Goal: Task Accomplishment & Management: Complete application form

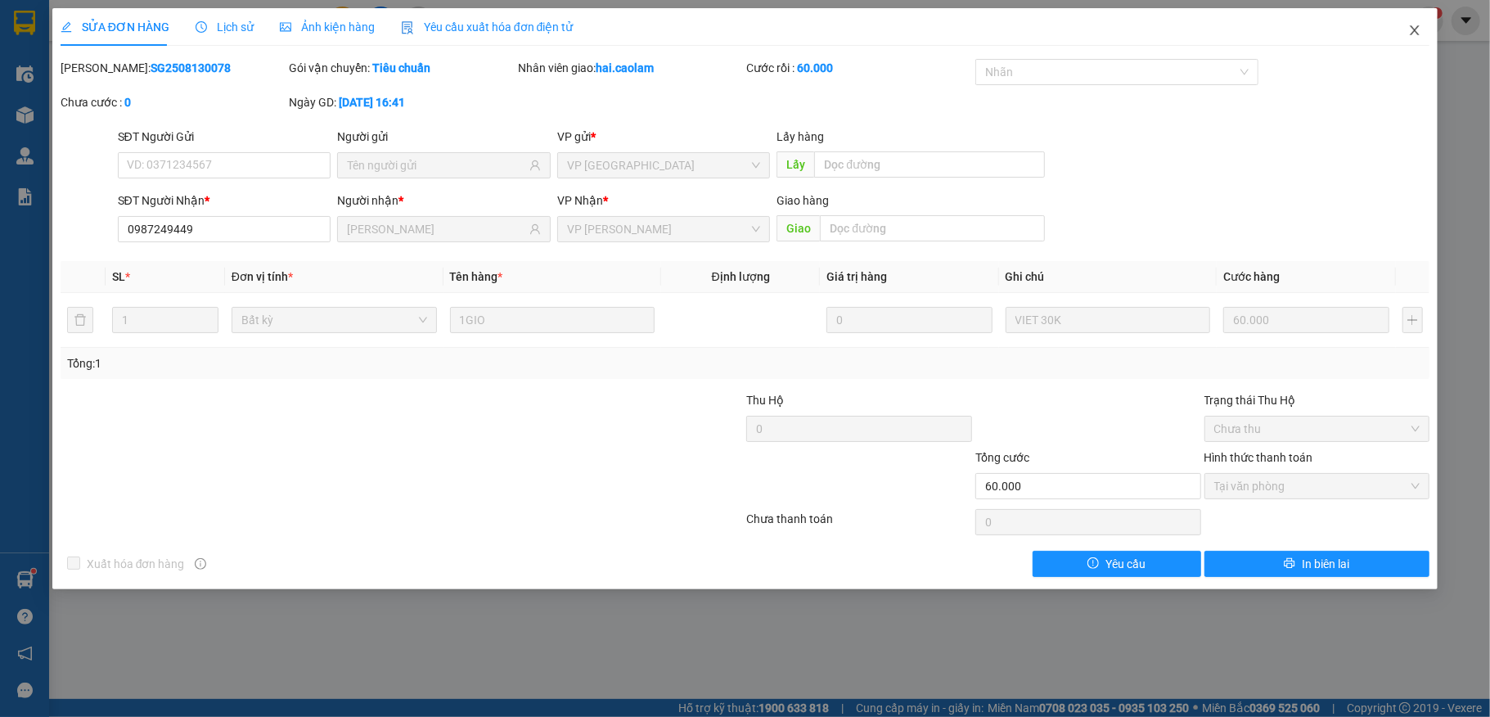
click at [1422, 23] on span "Close" at bounding box center [1415, 31] width 46 height 46
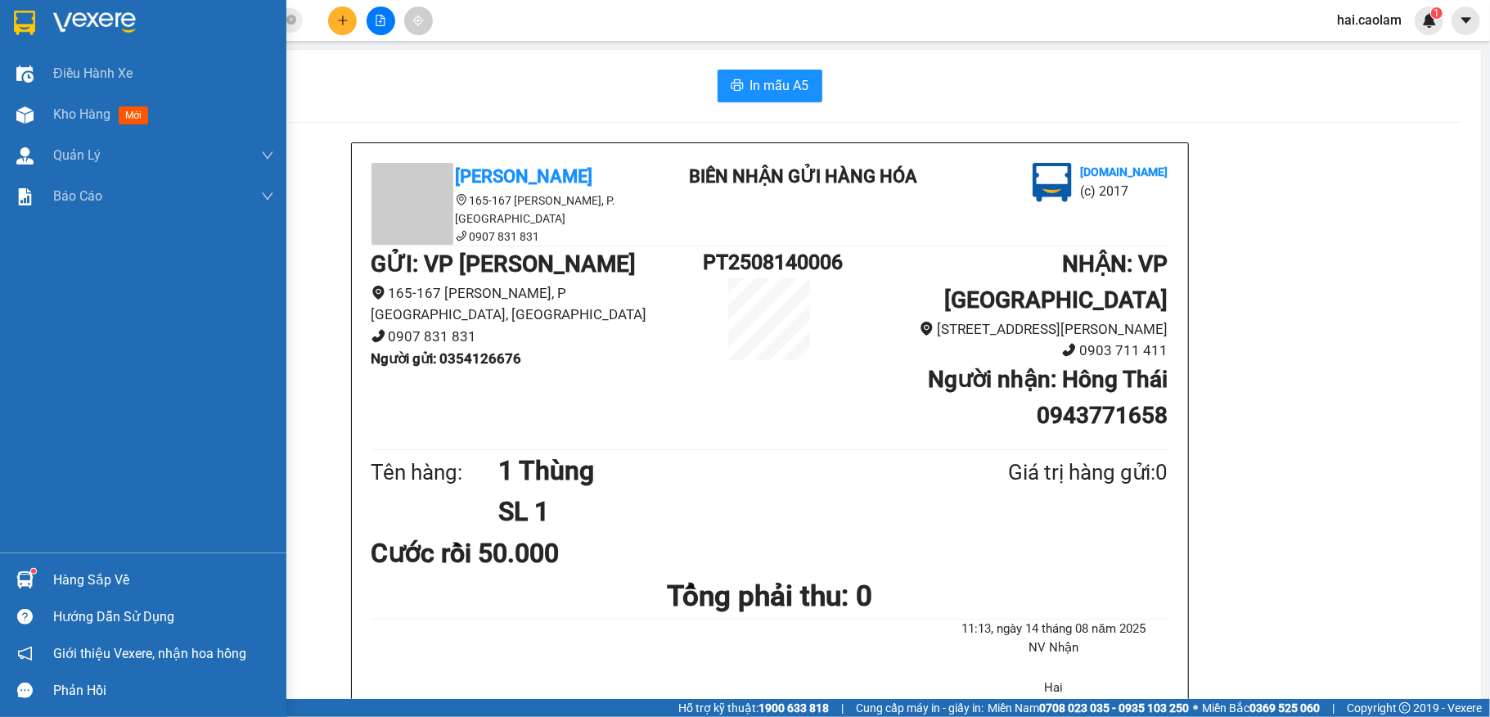
click at [29, 14] on img at bounding box center [24, 23] width 21 height 25
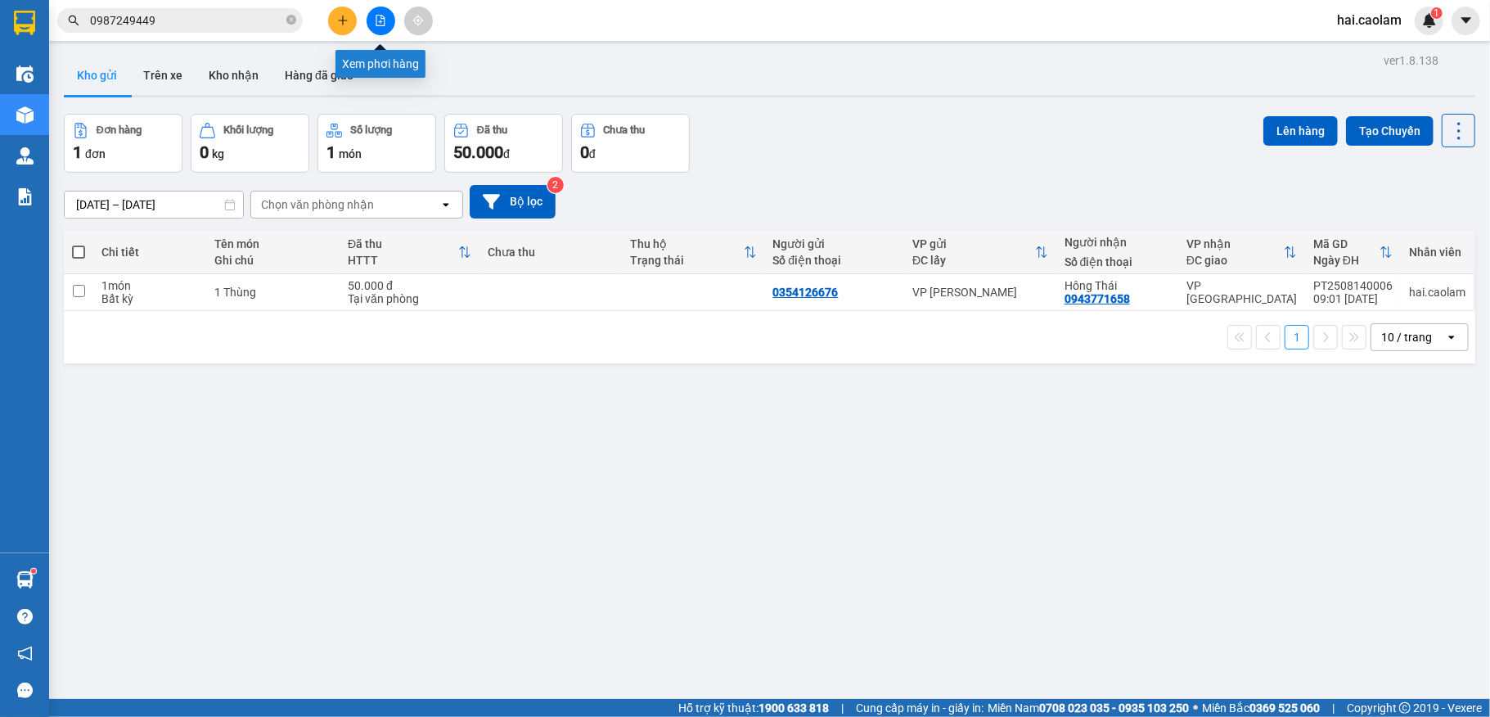
click at [381, 17] on icon "file-add" at bounding box center [380, 20] width 11 height 11
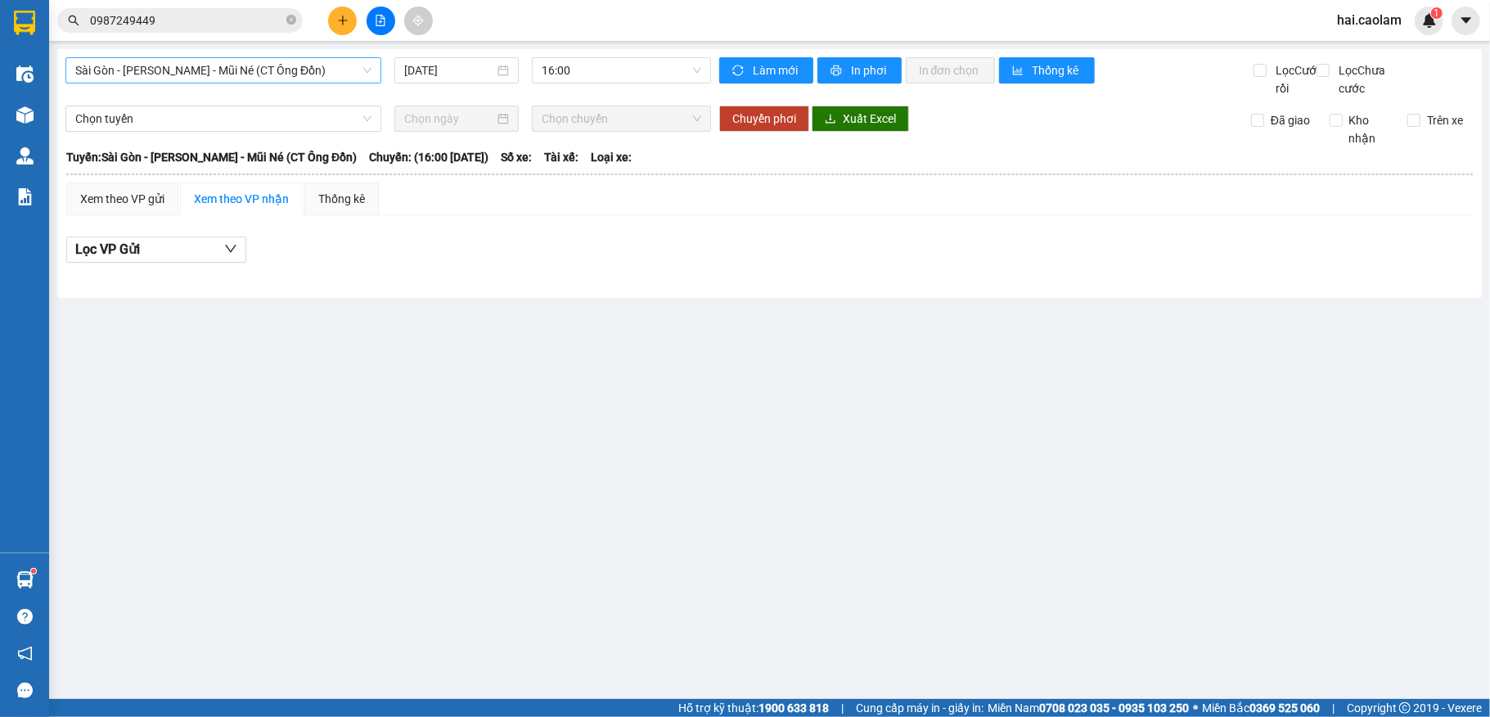
click at [275, 79] on span "Sài Gòn - [PERSON_NAME] - Mũi Né (CT Ông Đồn)" at bounding box center [223, 70] width 296 height 25
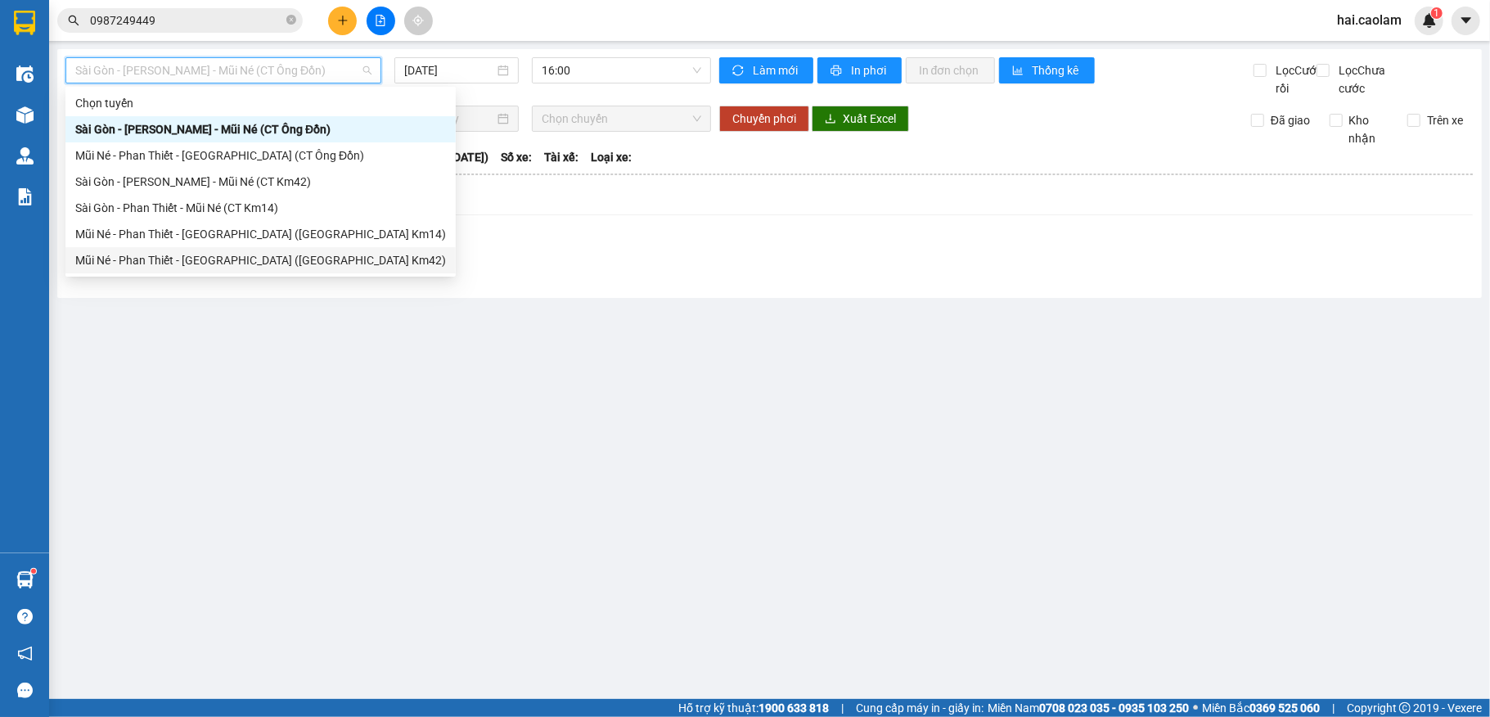
click at [266, 265] on div "Mũi Né - Phan Thiết - [GEOGRAPHIC_DATA] ([GEOGRAPHIC_DATA] Km42)" at bounding box center [260, 260] width 371 height 18
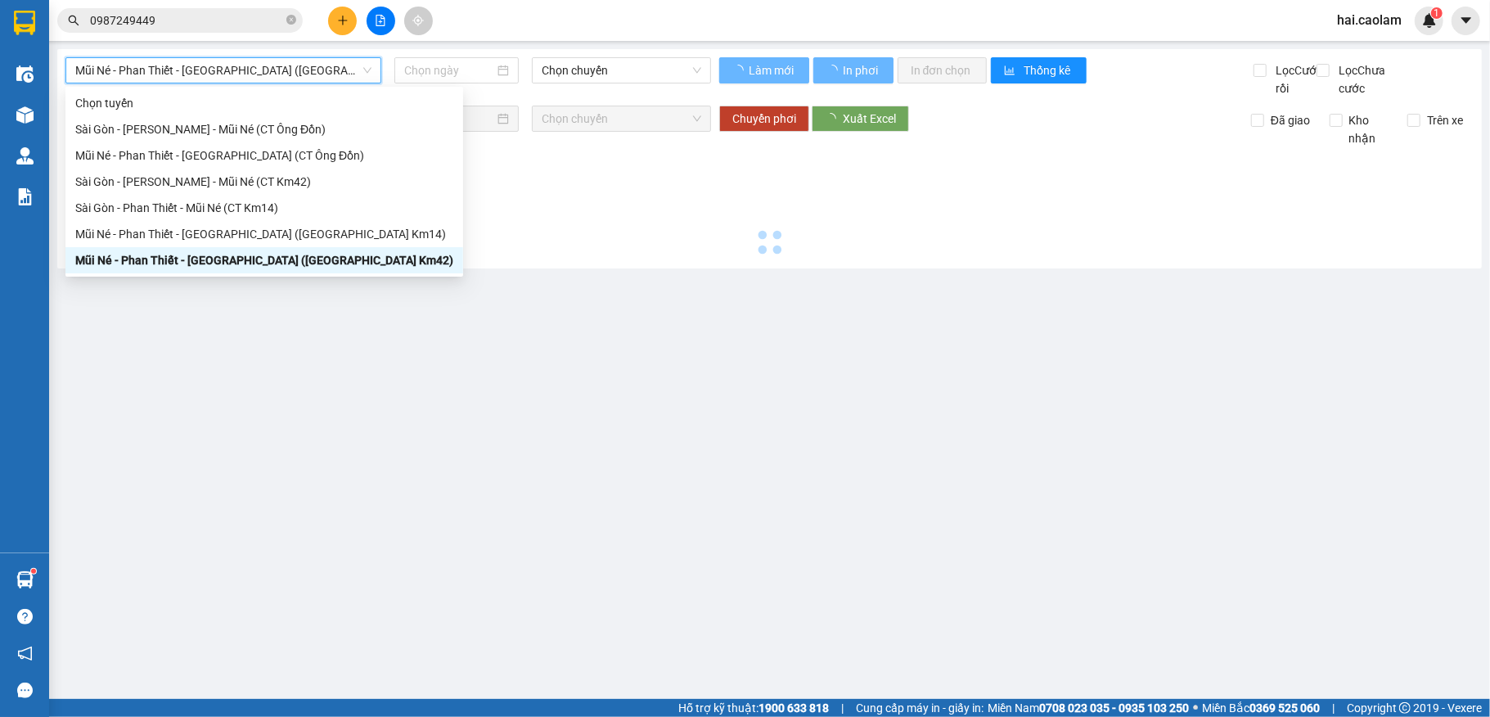
type input "[DATE]"
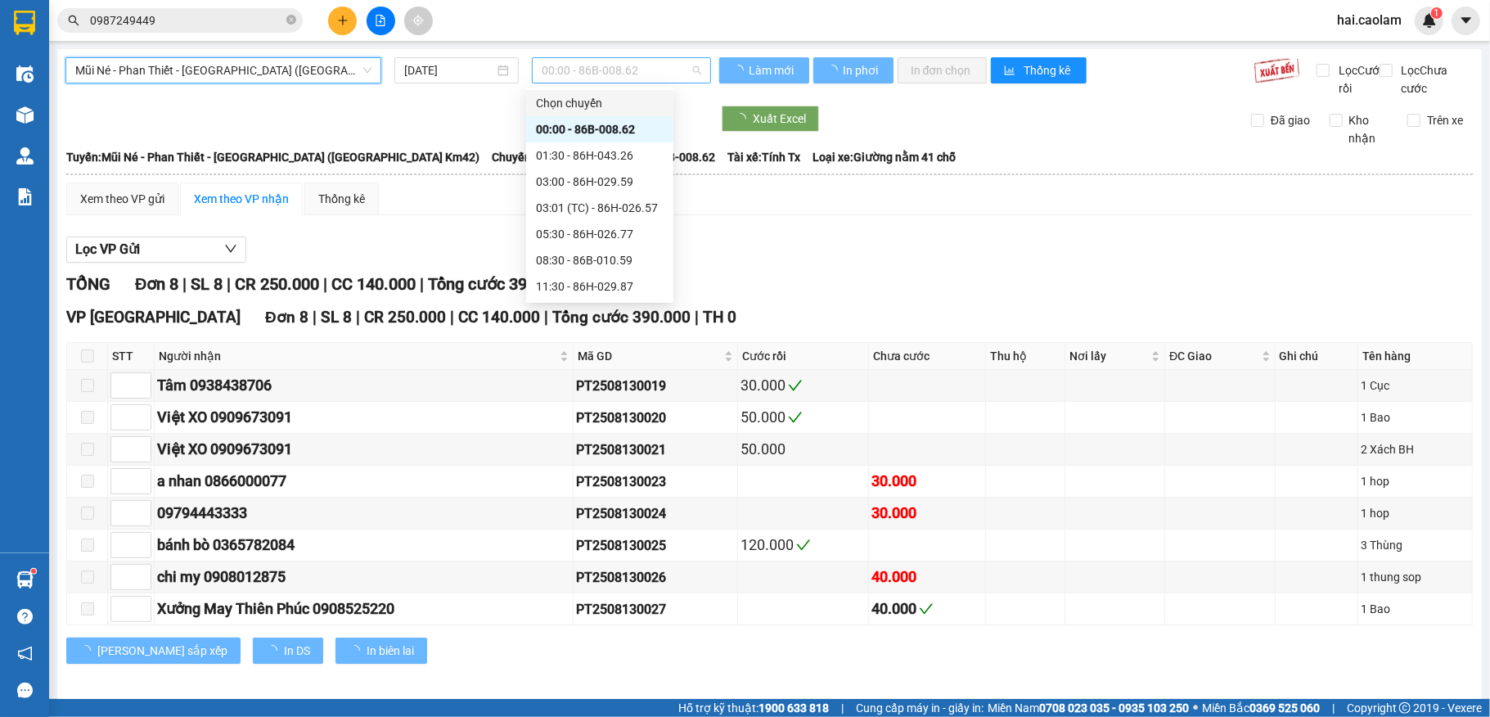
click at [633, 76] on span "00:00 - 86B-008.62" at bounding box center [622, 70] width 160 height 25
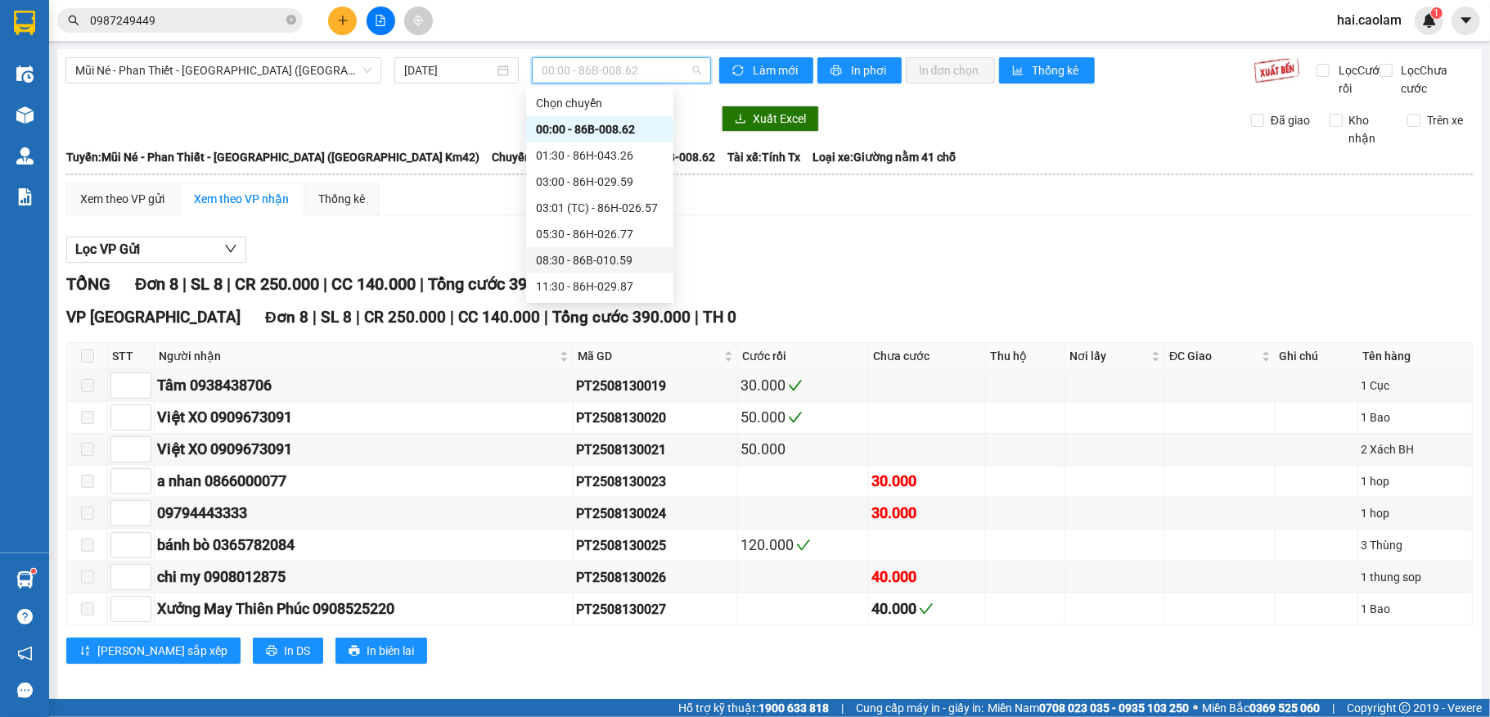
click at [597, 257] on div "08:30 - 86B-010.59" at bounding box center [600, 260] width 128 height 18
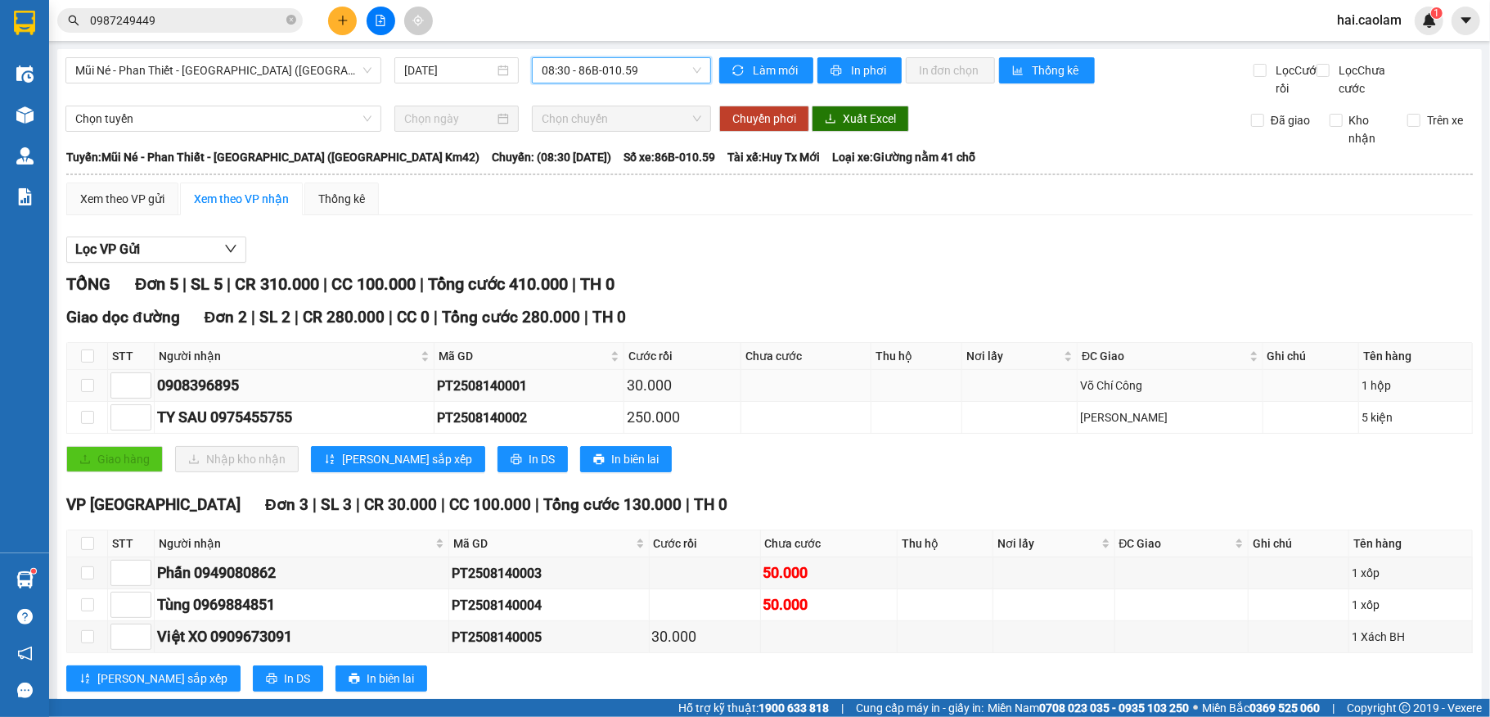
click at [527, 396] on div "PT2508140001" at bounding box center [529, 386] width 184 height 20
copy div "PT2508140001"
click at [223, 11] on input "0987249449" at bounding box center [186, 20] width 193 height 18
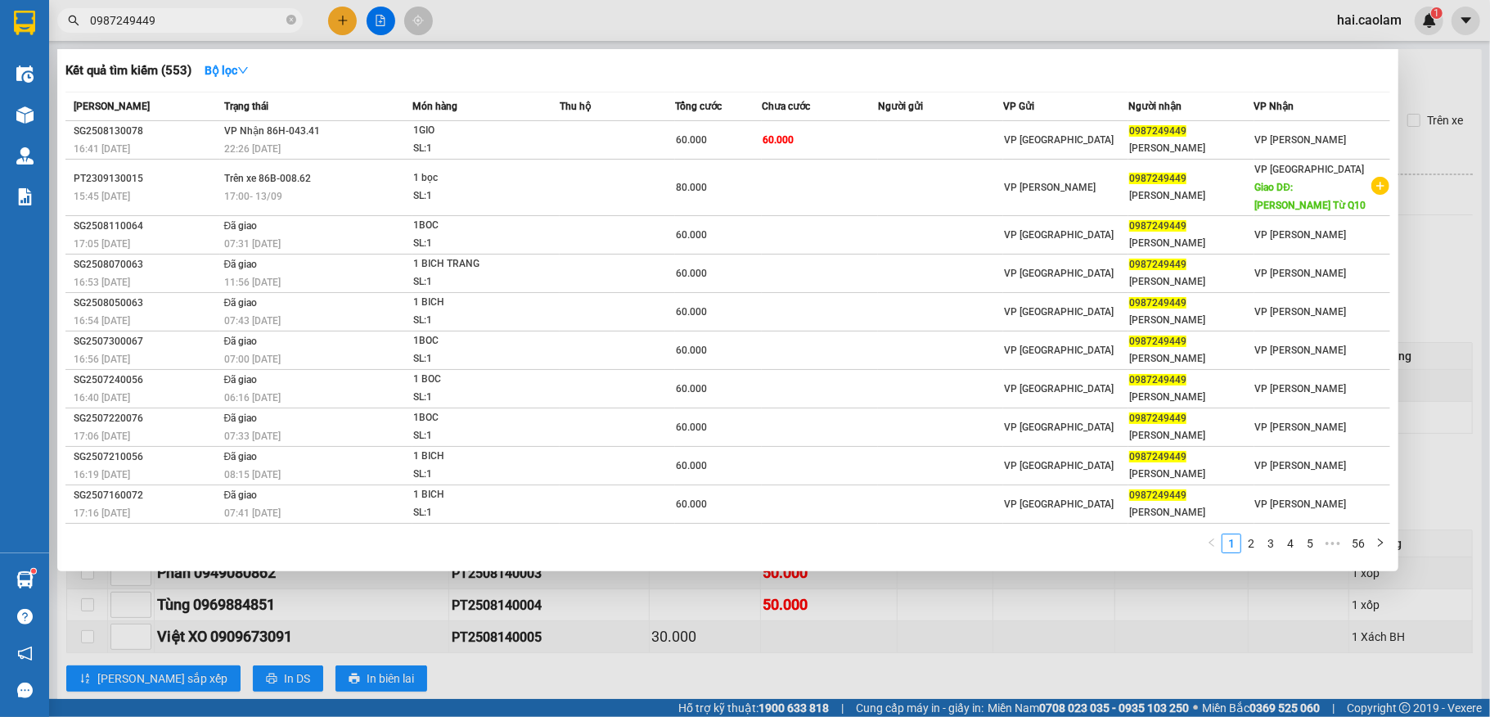
click at [223, 11] on input "0987249449" at bounding box center [186, 20] width 193 height 18
paste input "PT2508140001"
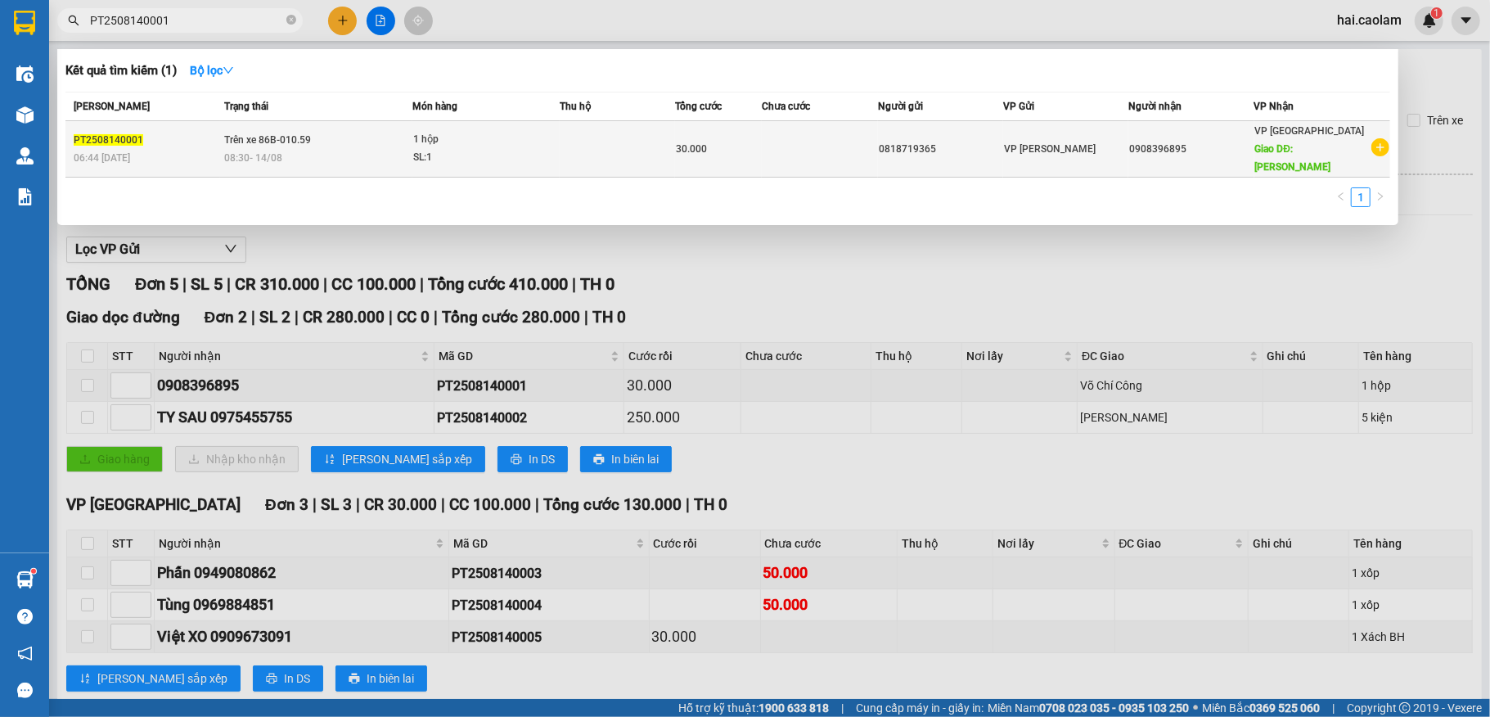
type input "PT2508140001"
click at [1085, 125] on td "VP [PERSON_NAME]" at bounding box center [1065, 149] width 125 height 56
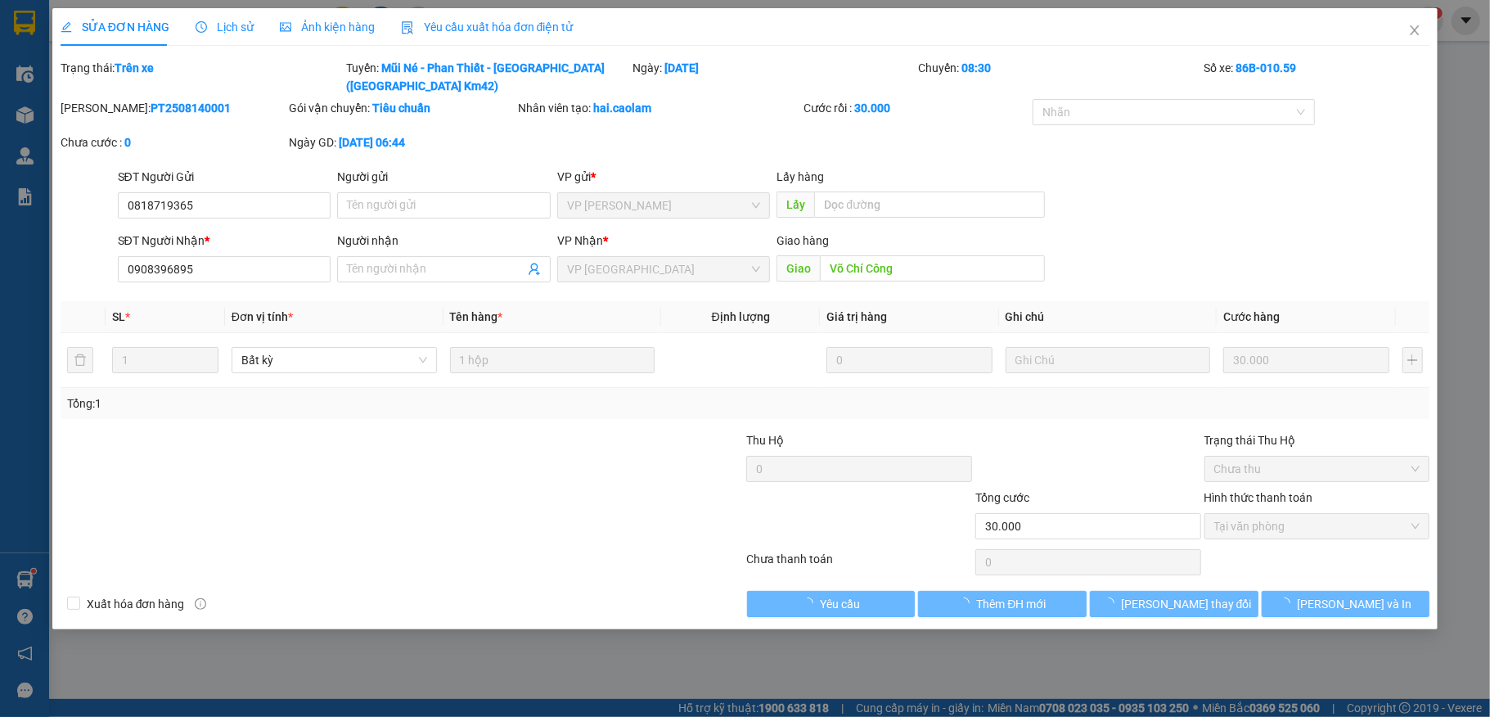
type input "0818719365"
type input "0908396895"
type input "Võ Chí Công"
type input "30.000"
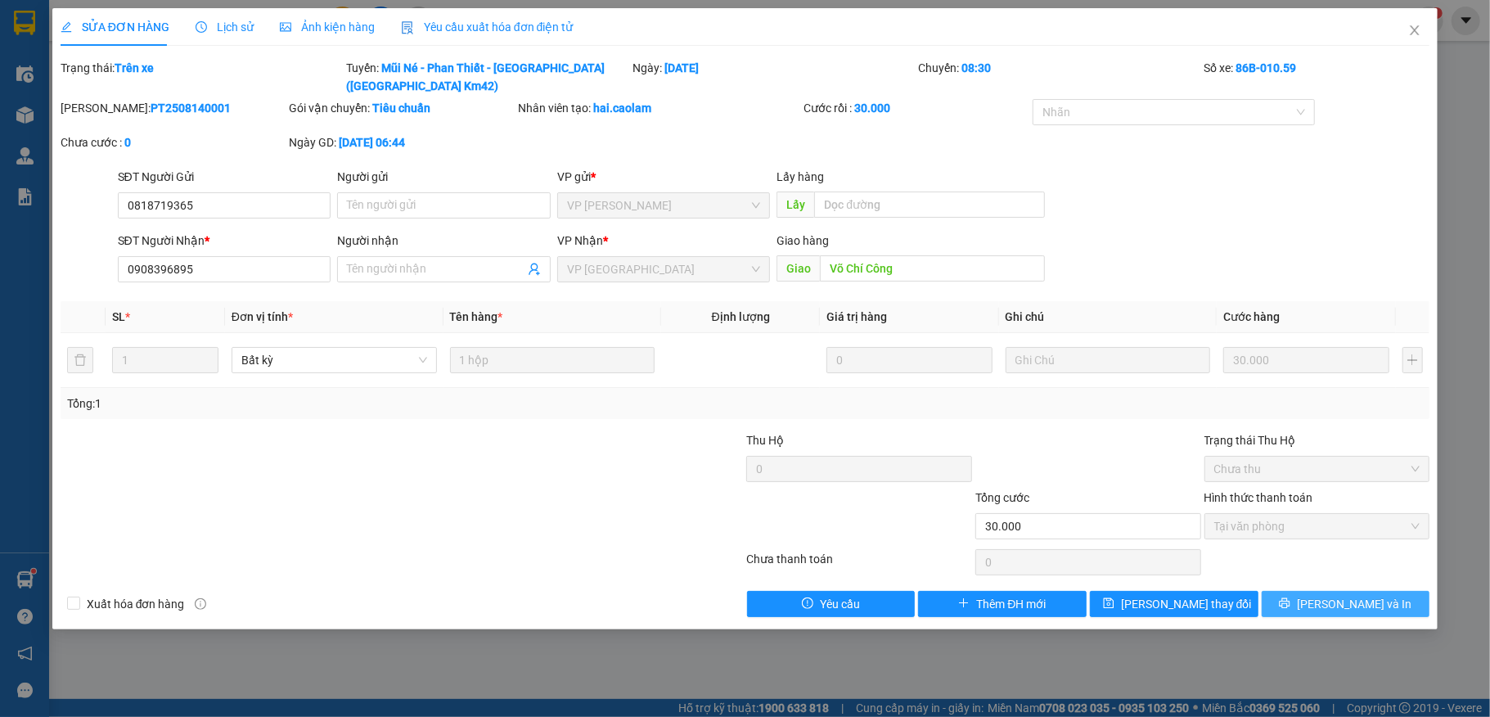
click at [1360, 595] on span "[PERSON_NAME] và In" at bounding box center [1354, 604] width 115 height 18
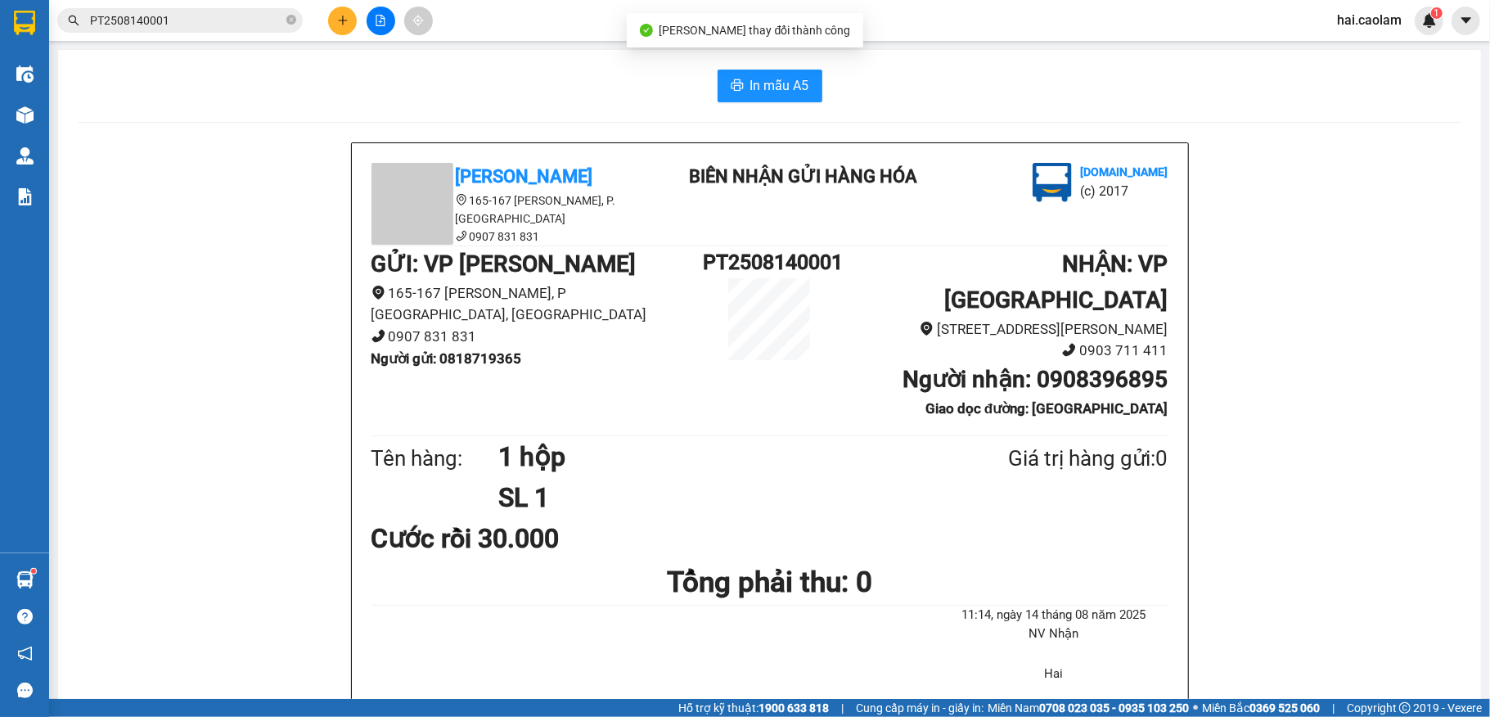
scroll to position [817, 0]
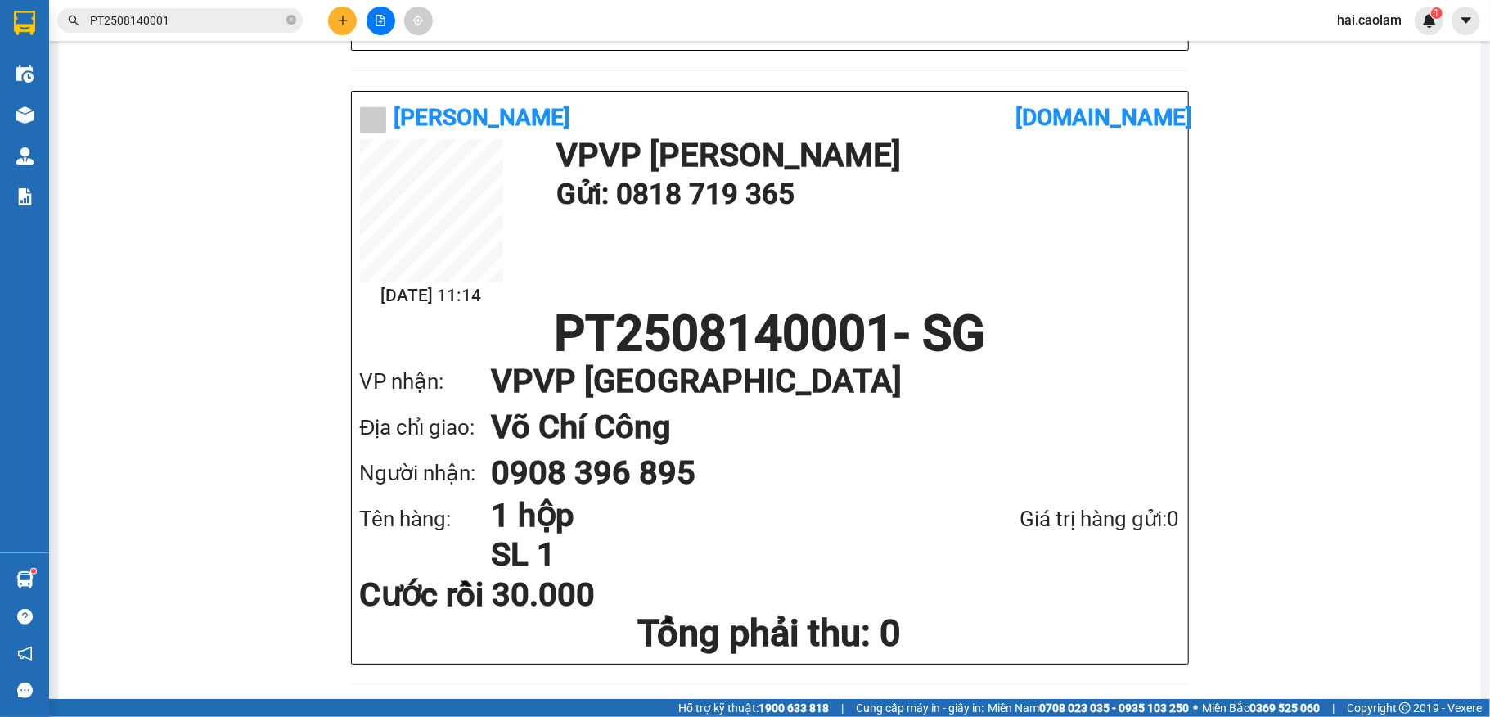
click at [192, 33] on div "Kết quả tìm kiếm ( 1 ) Bộ lọc Mã ĐH Trạng thái Món hàng Thu hộ Tổng cước Chưa c…" at bounding box center [159, 21] width 319 height 29
click at [206, 23] on input "PT2508140001" at bounding box center [186, 20] width 193 height 18
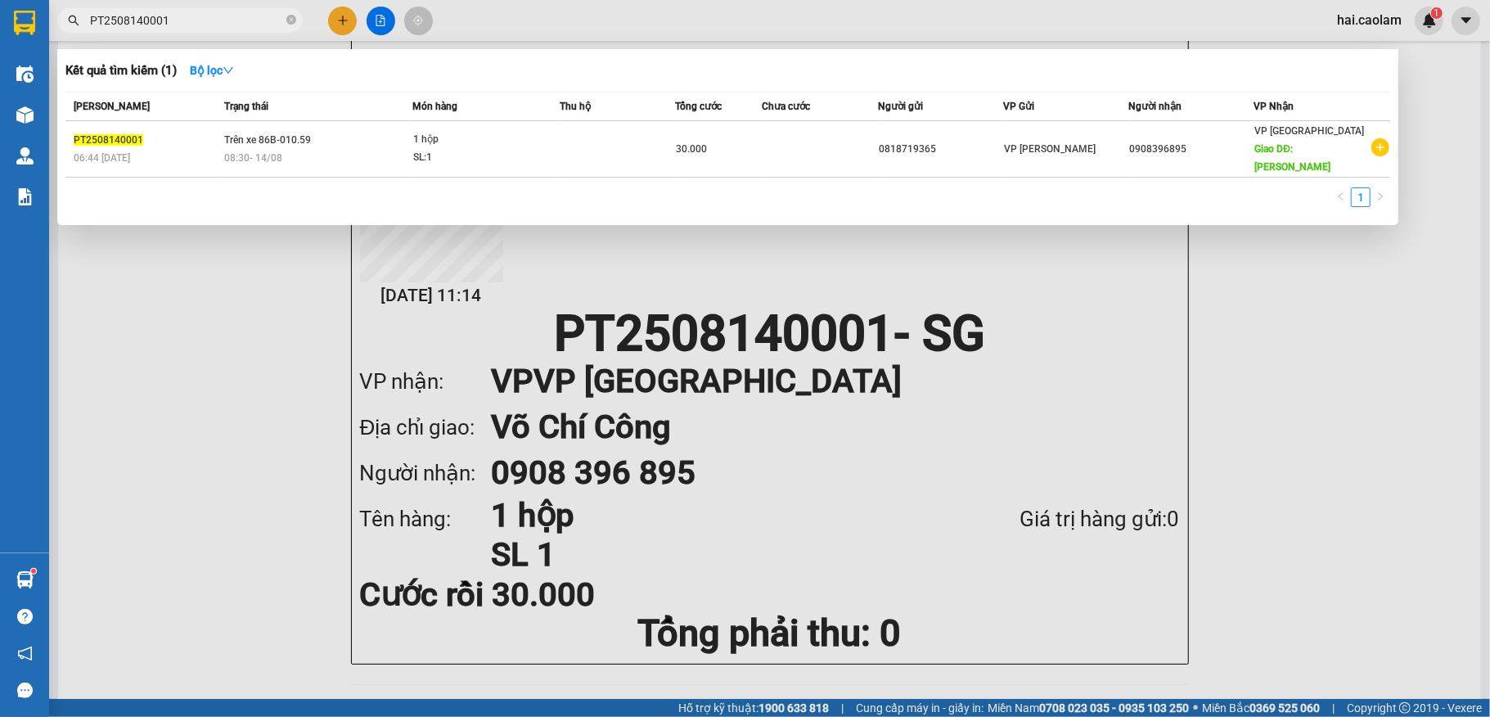
click at [206, 23] on input "PT2508140001" at bounding box center [186, 20] width 193 height 18
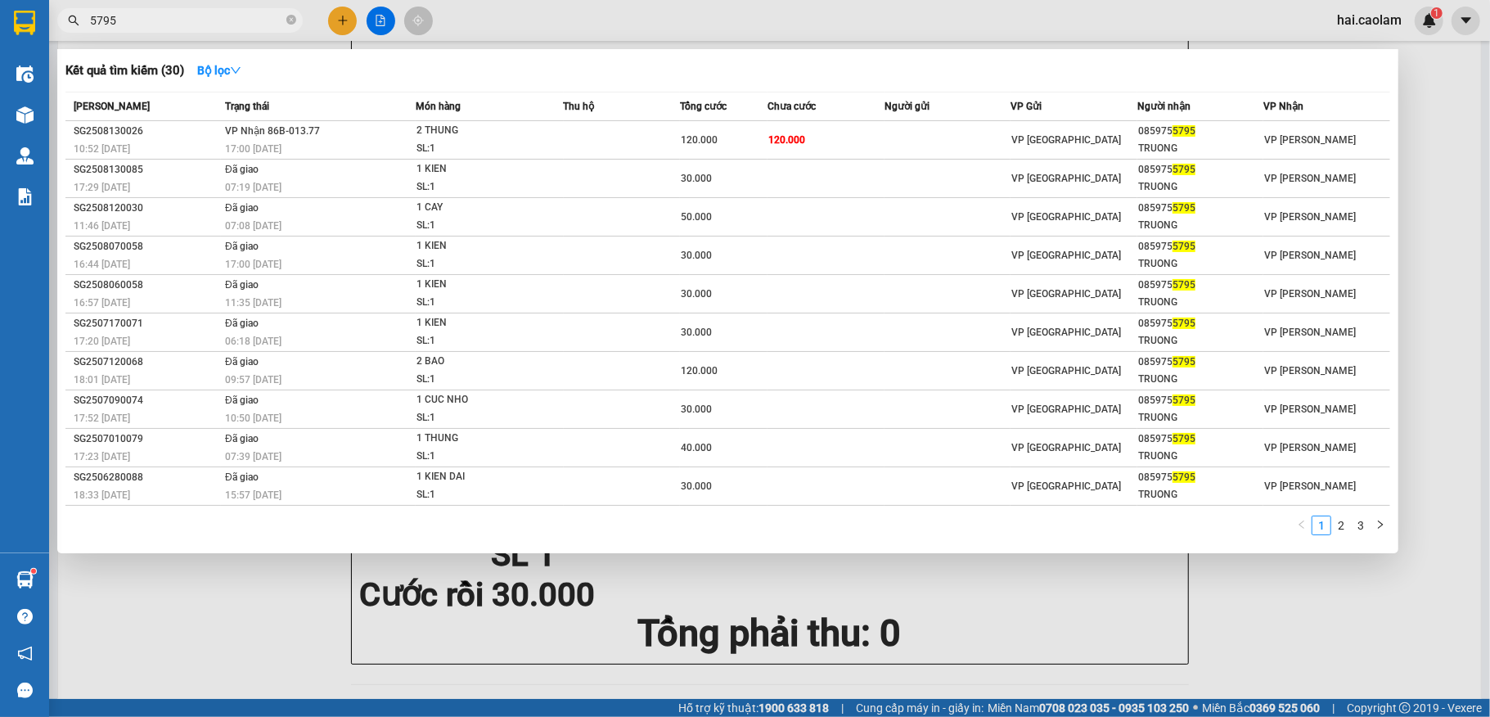
type input "5795"
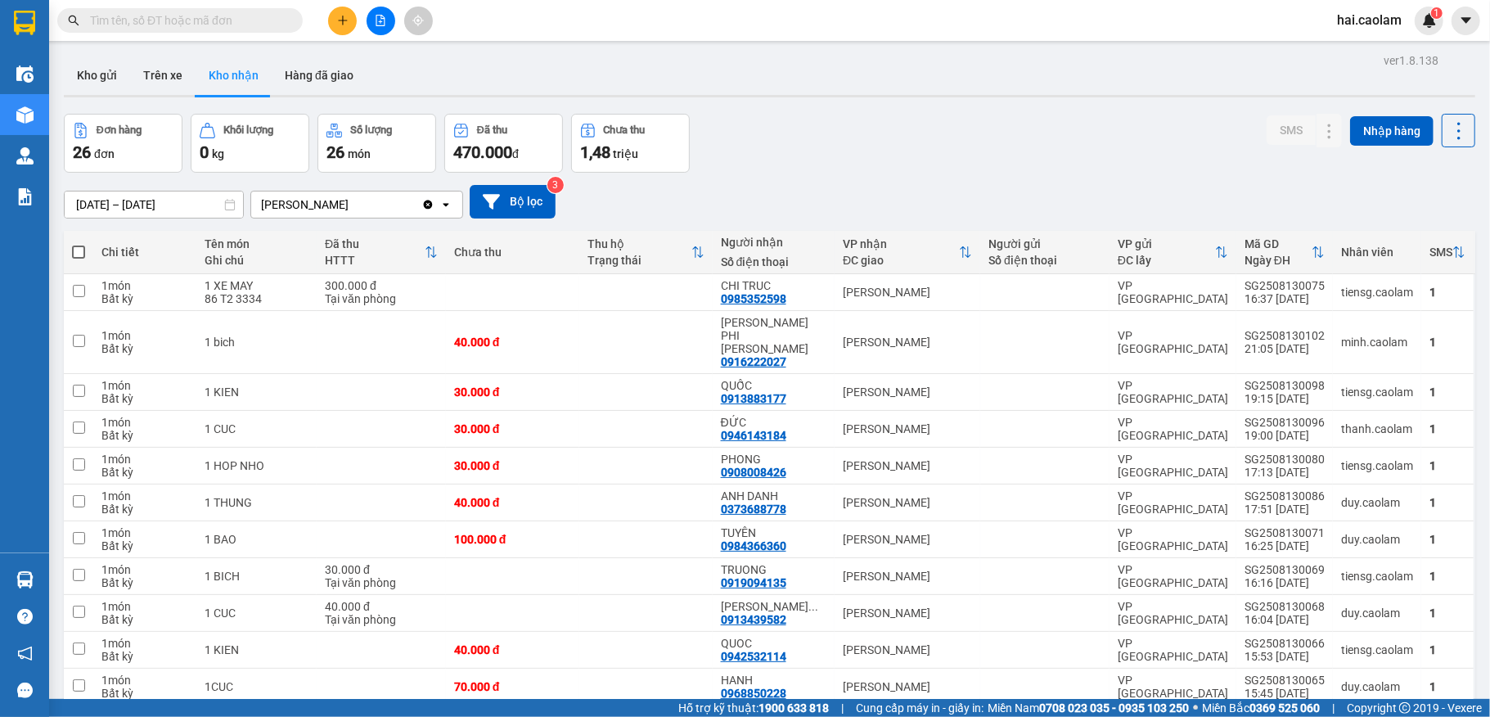
click at [185, 20] on input "text" at bounding box center [186, 20] width 193 height 18
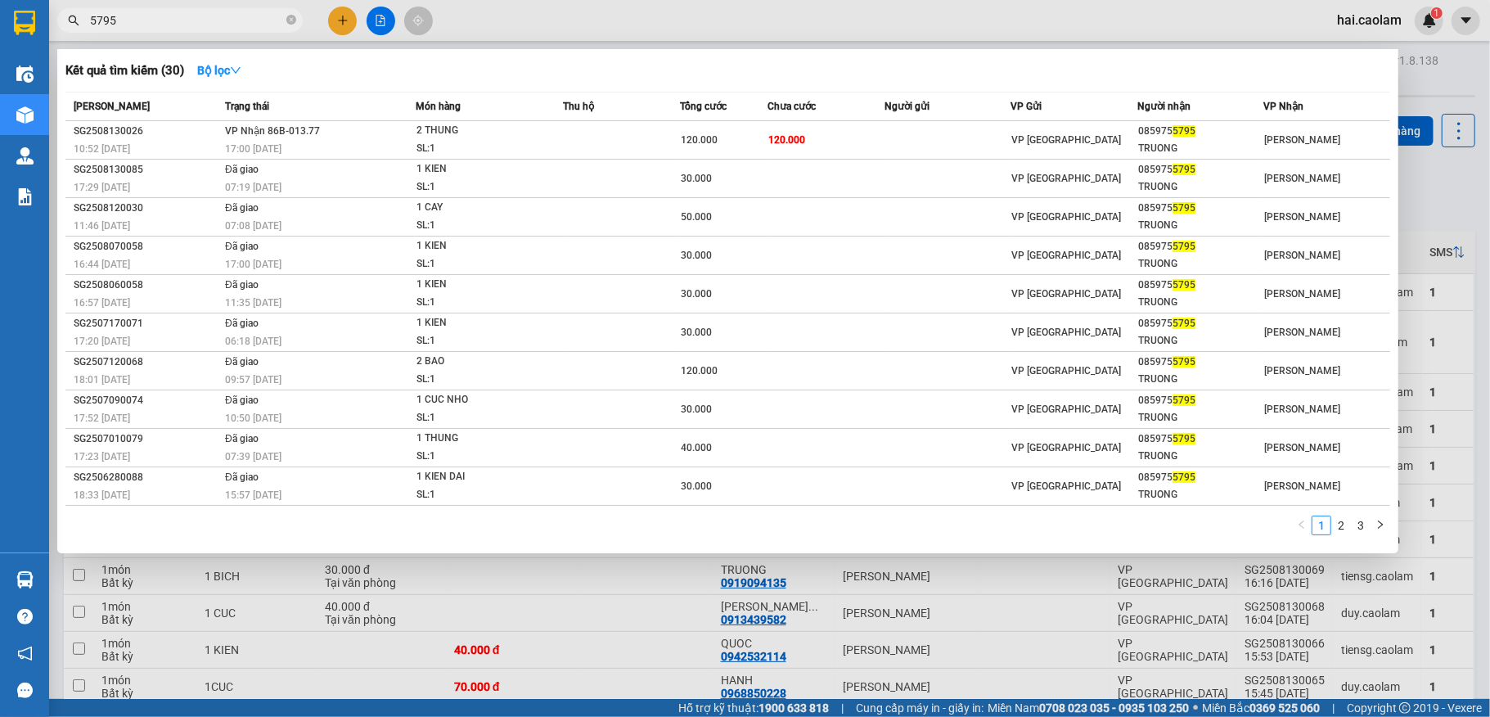
type input "5795"
